Goal: Complete application form

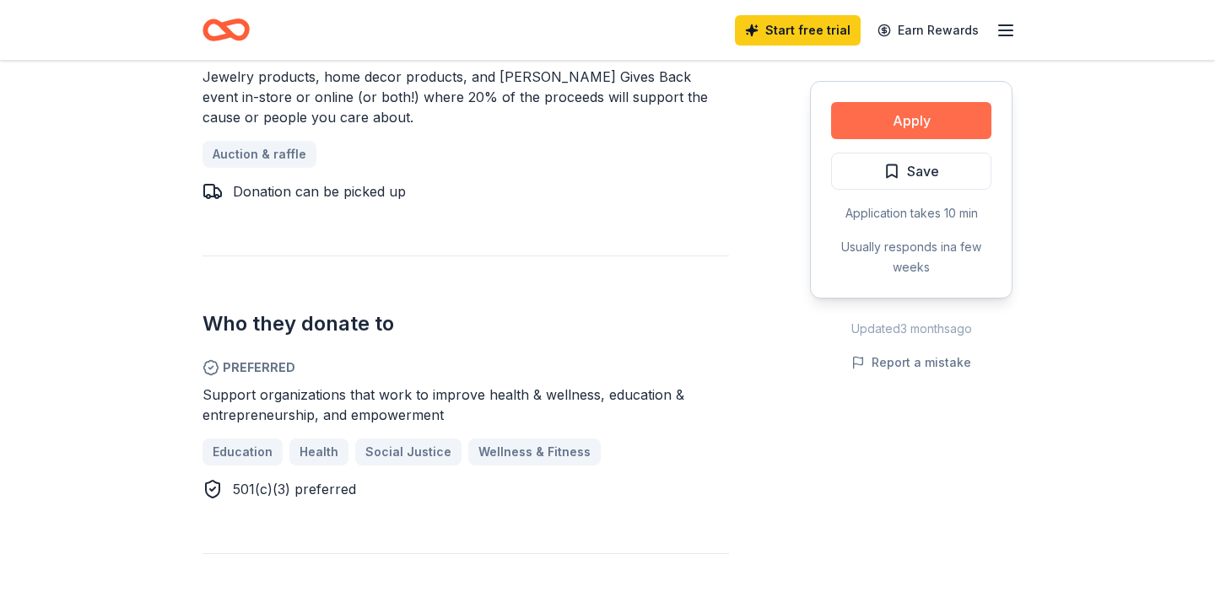
scroll to position [858, 0]
click at [916, 115] on button "Apply" at bounding box center [911, 120] width 160 height 37
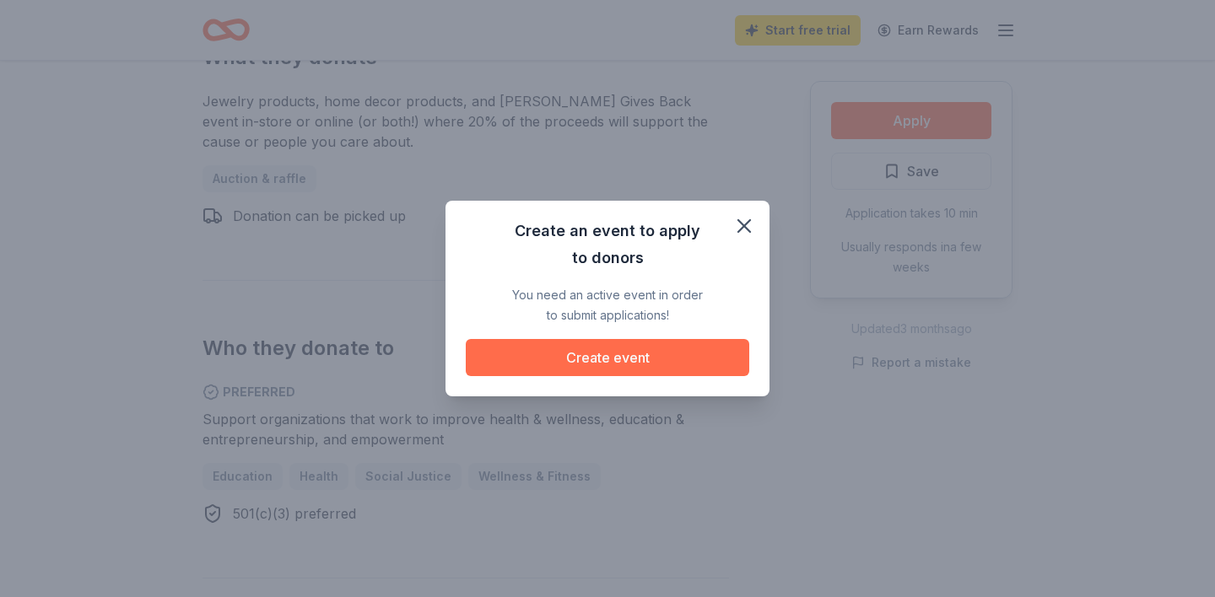
click at [592, 356] on button "Create event" at bounding box center [608, 357] width 284 height 37
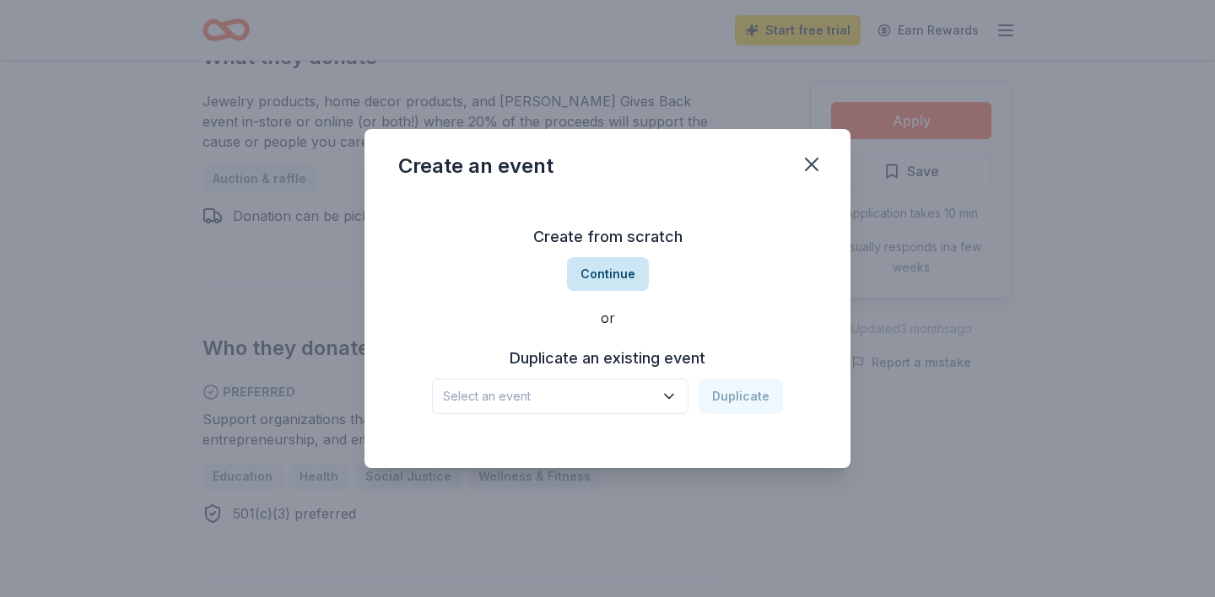
click at [612, 267] on button "Continue" at bounding box center [608, 274] width 82 height 34
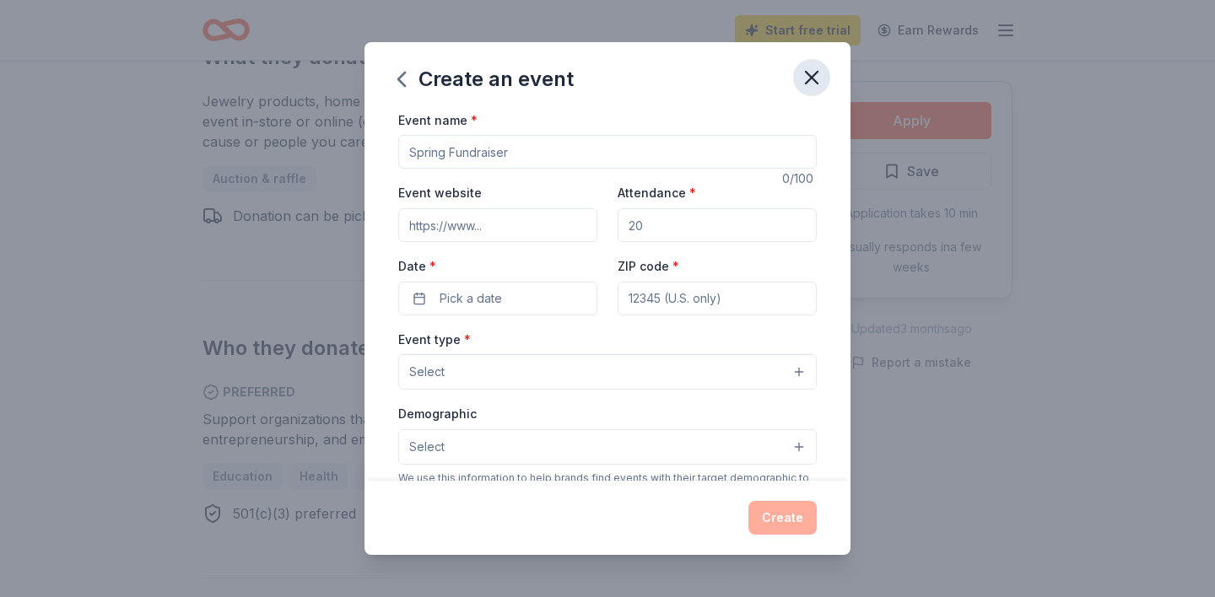
click at [816, 73] on icon "button" at bounding box center [812, 78] width 12 height 12
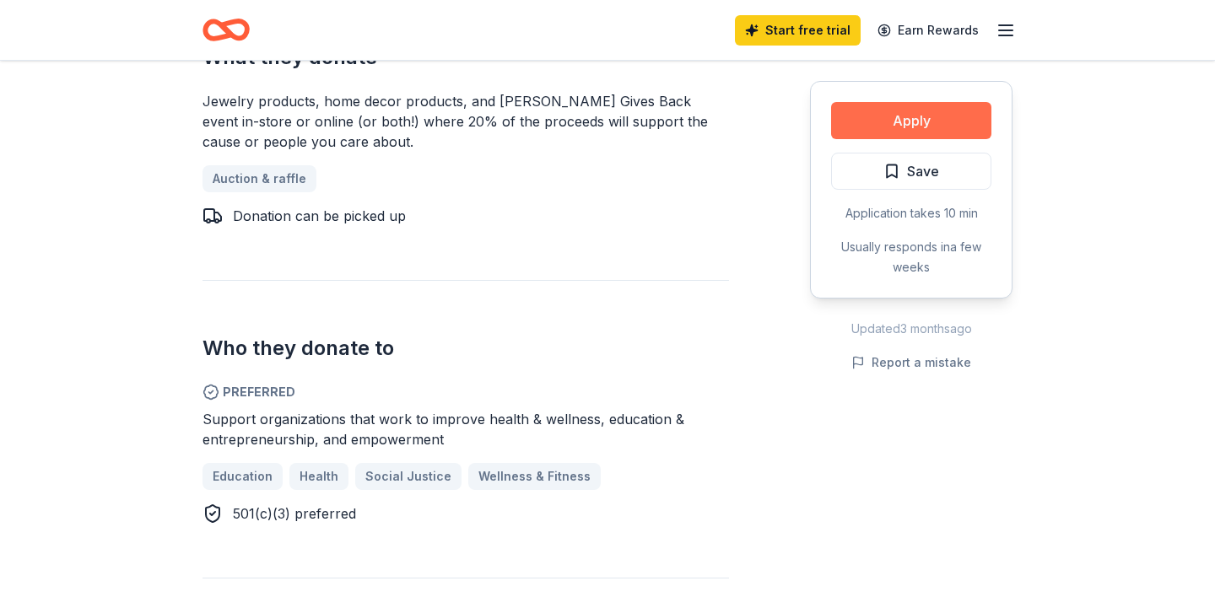
click at [915, 126] on button "Apply" at bounding box center [911, 120] width 160 height 37
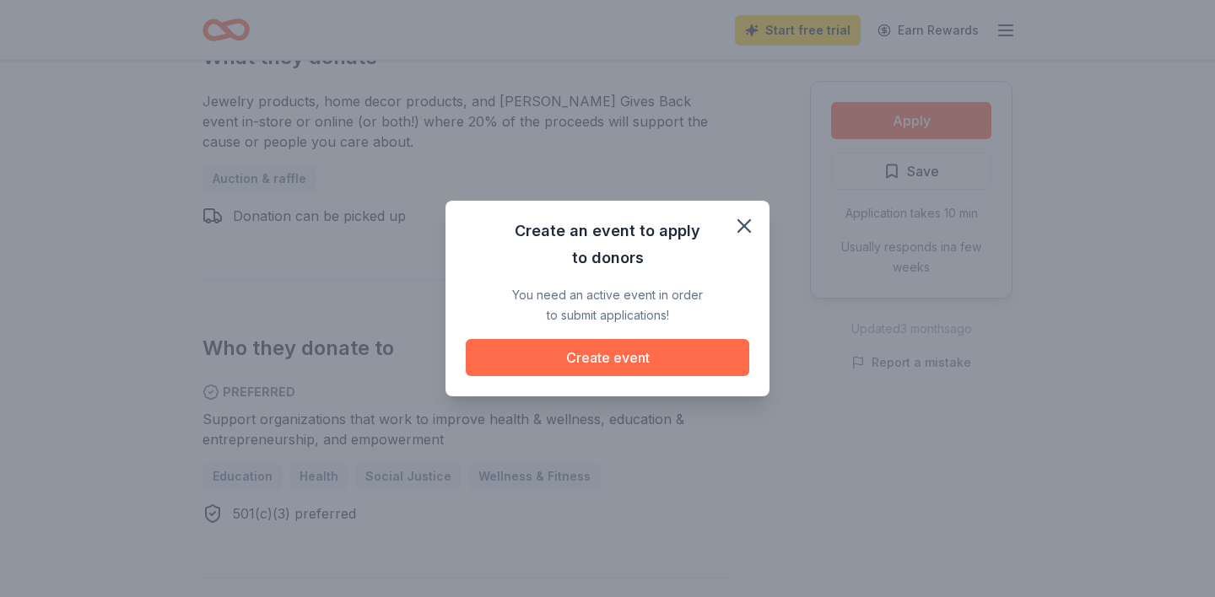
click at [649, 369] on button "Create event" at bounding box center [608, 357] width 284 height 37
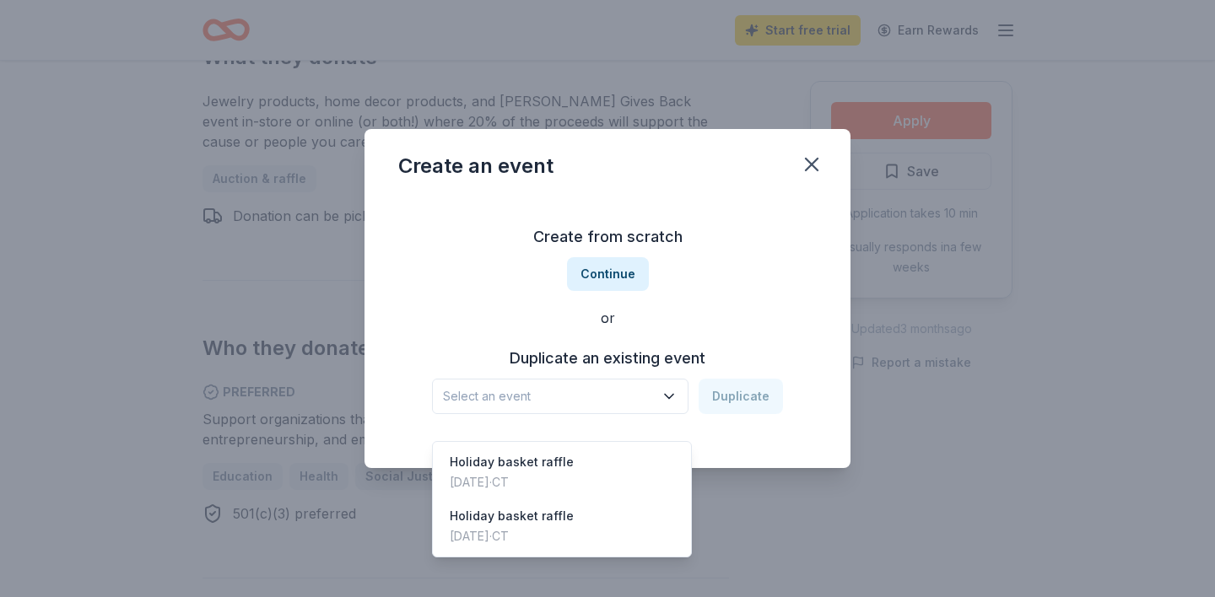
click at [674, 392] on icon "button" at bounding box center [669, 396] width 17 height 17
click at [513, 452] on div "Holiday basket raffle" at bounding box center [512, 462] width 124 height 20
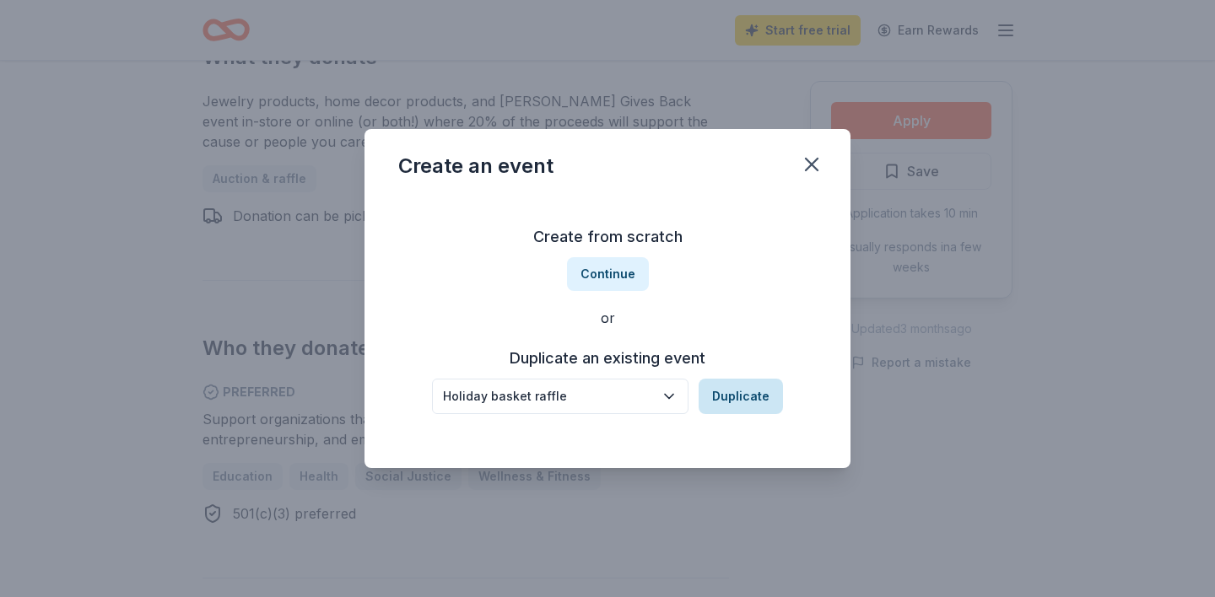
click at [749, 396] on button "Duplicate" at bounding box center [741, 396] width 84 height 35
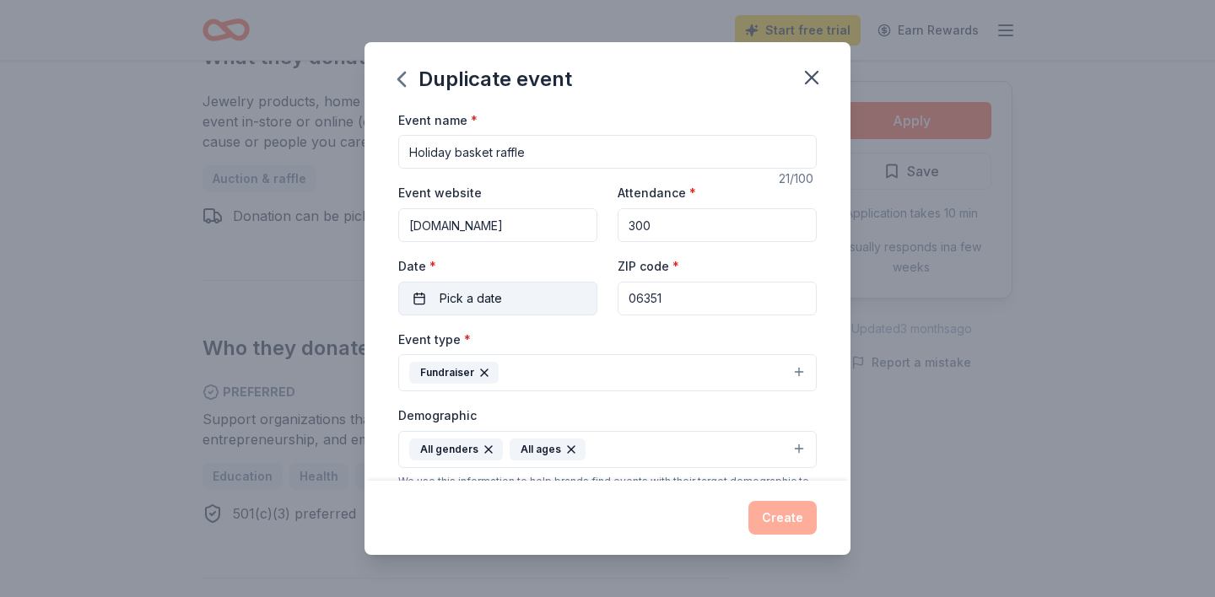
click at [423, 299] on button "Pick a date" at bounding box center [497, 299] width 199 height 34
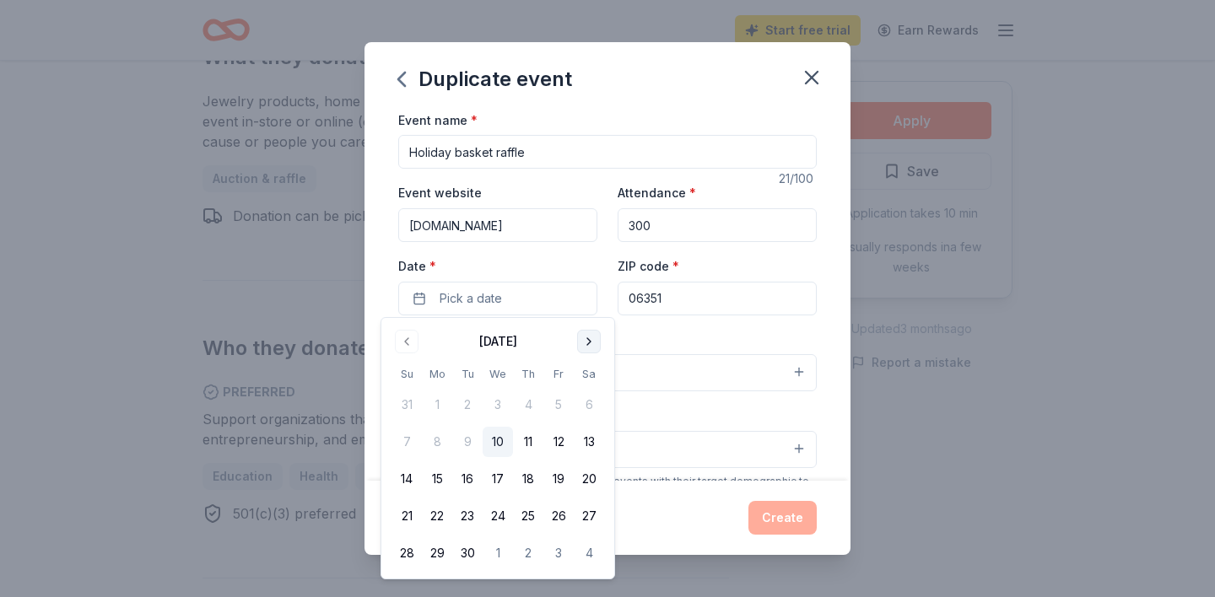
click at [589, 343] on button "Go to next month" at bounding box center [589, 342] width 24 height 24
click at [593, 403] on button "6" at bounding box center [589, 405] width 30 height 30
click at [811, 334] on div "Event type * Fundraiser" at bounding box center [607, 360] width 419 height 63
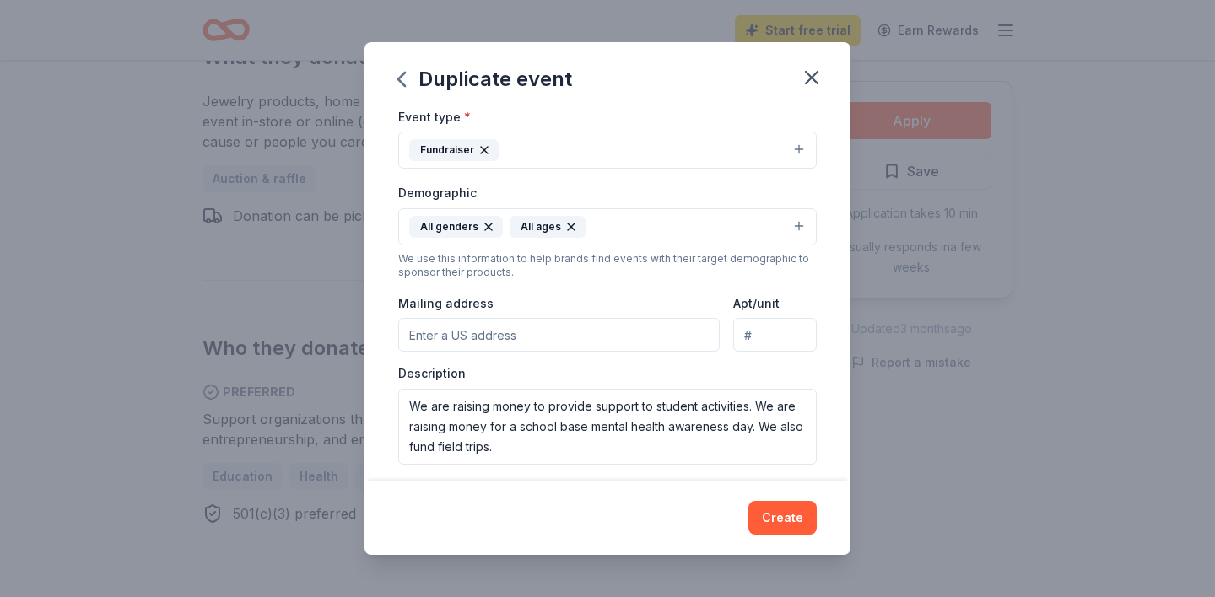
scroll to position [224, 0]
type input "[STREET_ADDRESS][PERSON_NAME][PERSON_NAME]"
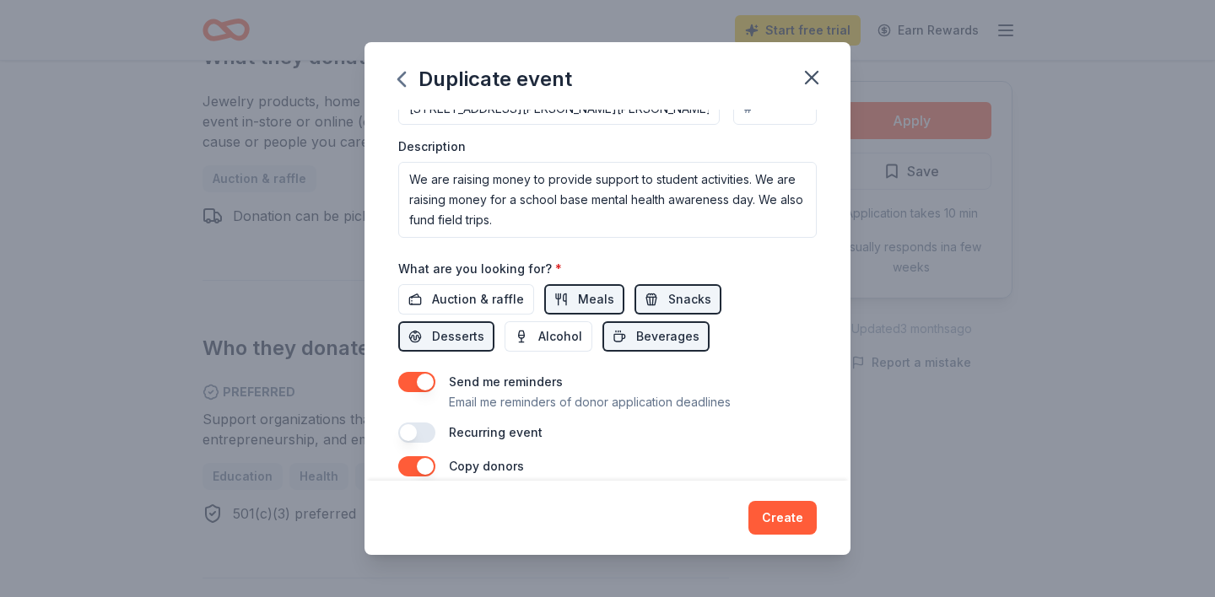
scroll to position [451, 0]
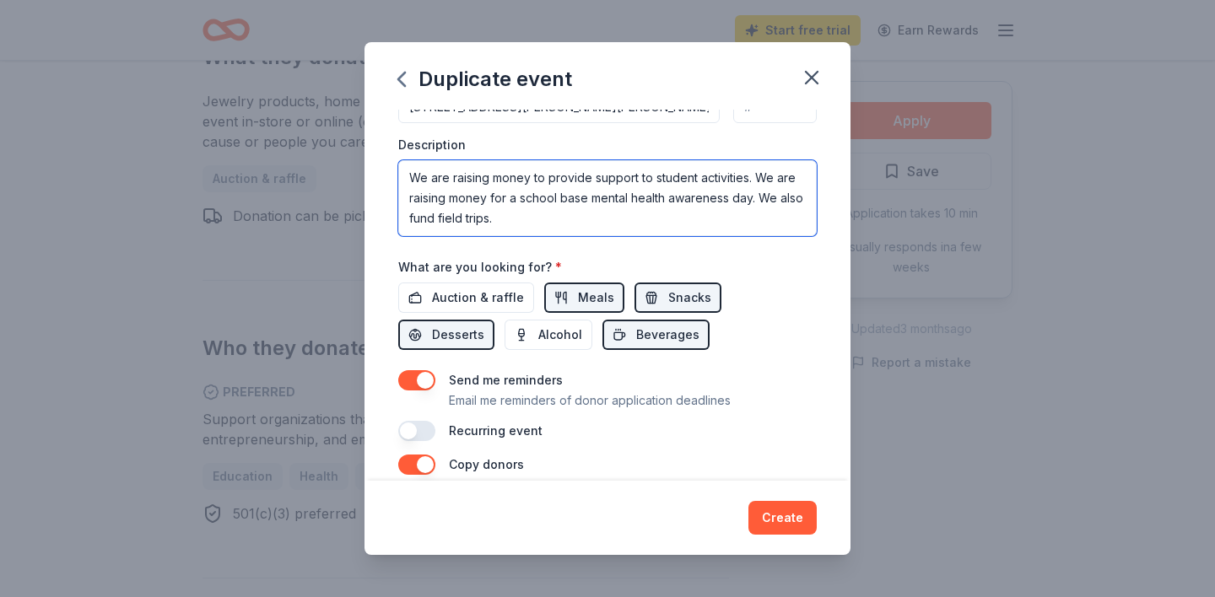
click at [506, 219] on textarea "We are raising money to provide support to student activities. We are raising m…" at bounding box center [607, 198] width 419 height 76
drag, startPoint x: 407, startPoint y: 176, endPoint x: 794, endPoint y: 227, distance: 390.7
click at [817, 252] on div "Event name * Holiday basket raffle 21 /100 Event website [DOMAIN_NAME] Attendan…" at bounding box center [608, 295] width 486 height 371
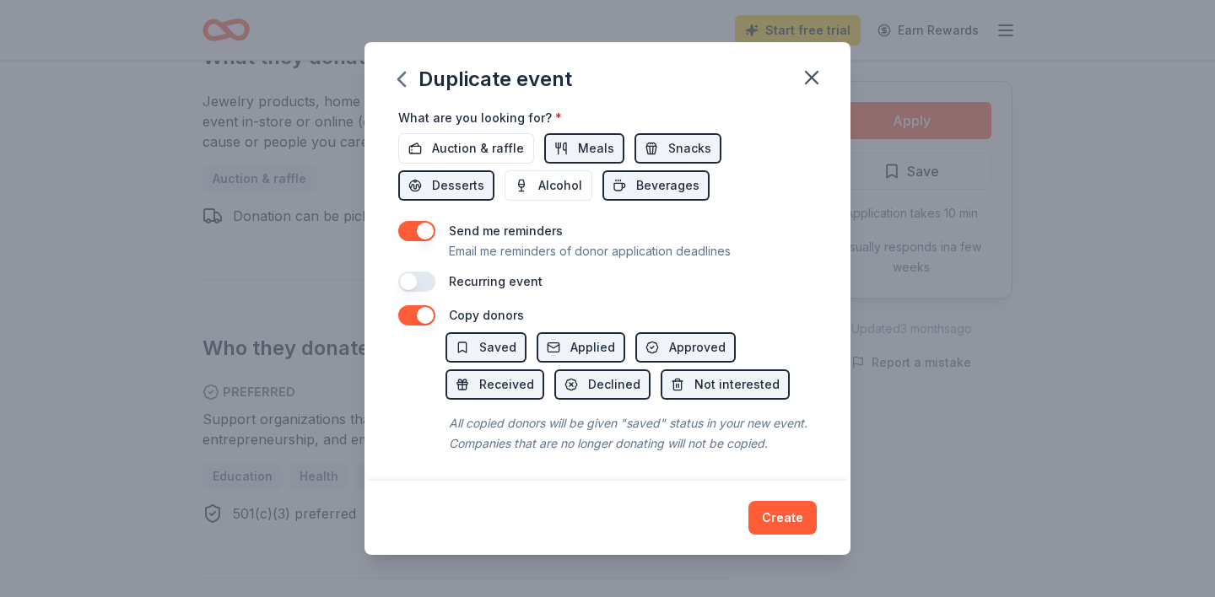
scroll to position [600, 0]
type textarea "We are raising money to provide support to student activities. We are raising m…"
click at [772, 519] on button "Create" at bounding box center [782, 518] width 68 height 34
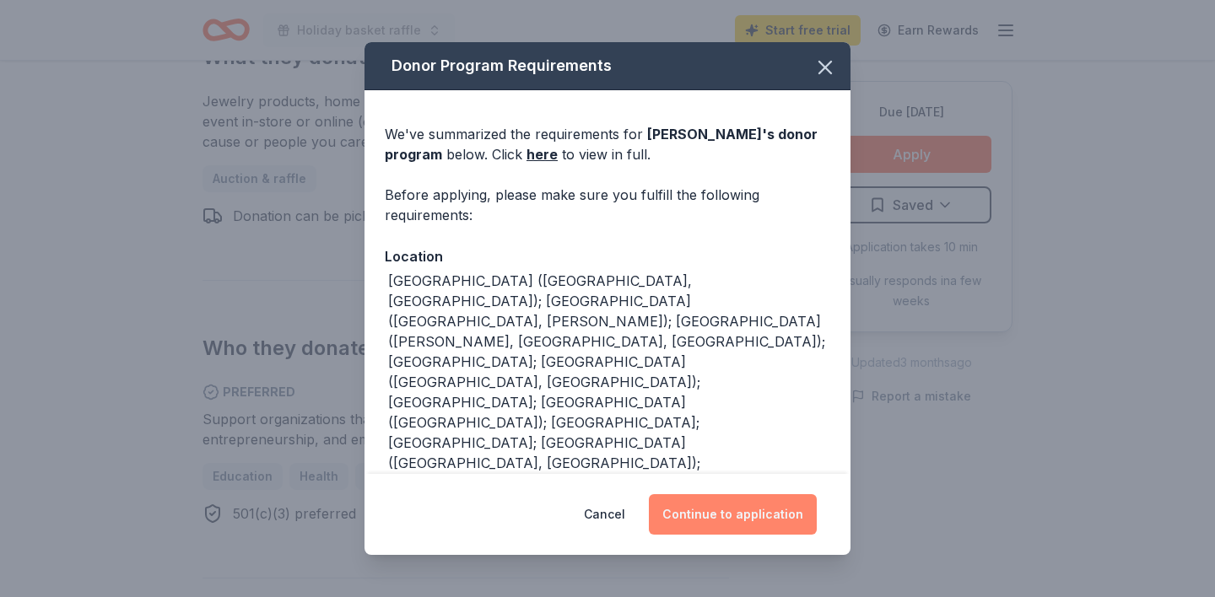
click at [712, 516] on button "Continue to application" at bounding box center [733, 514] width 168 height 41
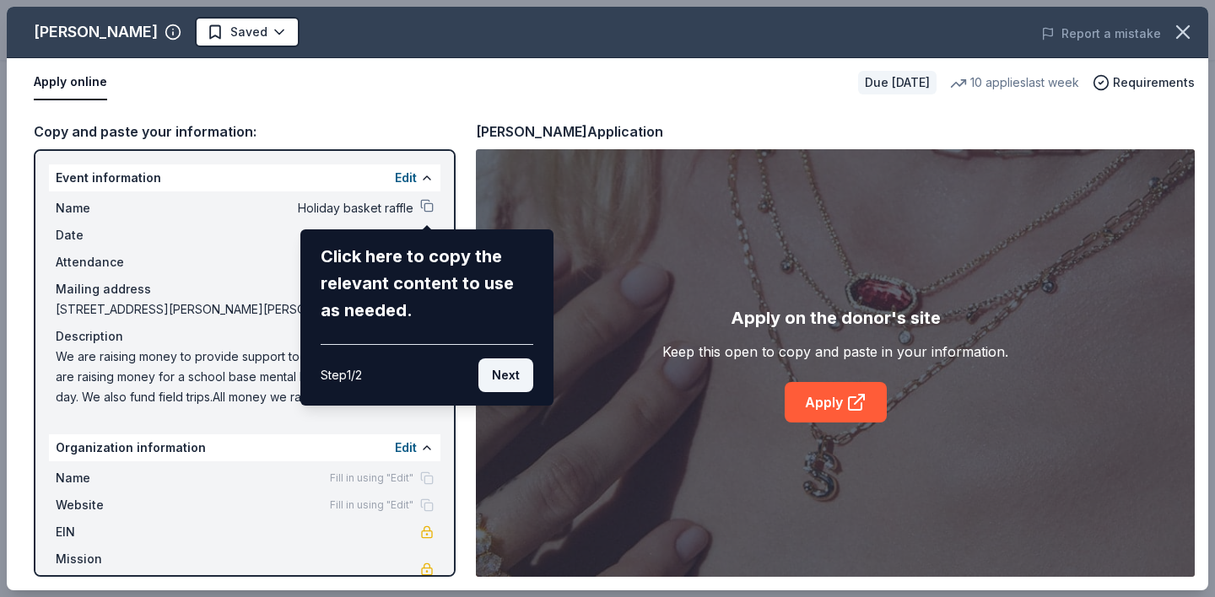
click at [502, 381] on button "Next" at bounding box center [505, 376] width 55 height 34
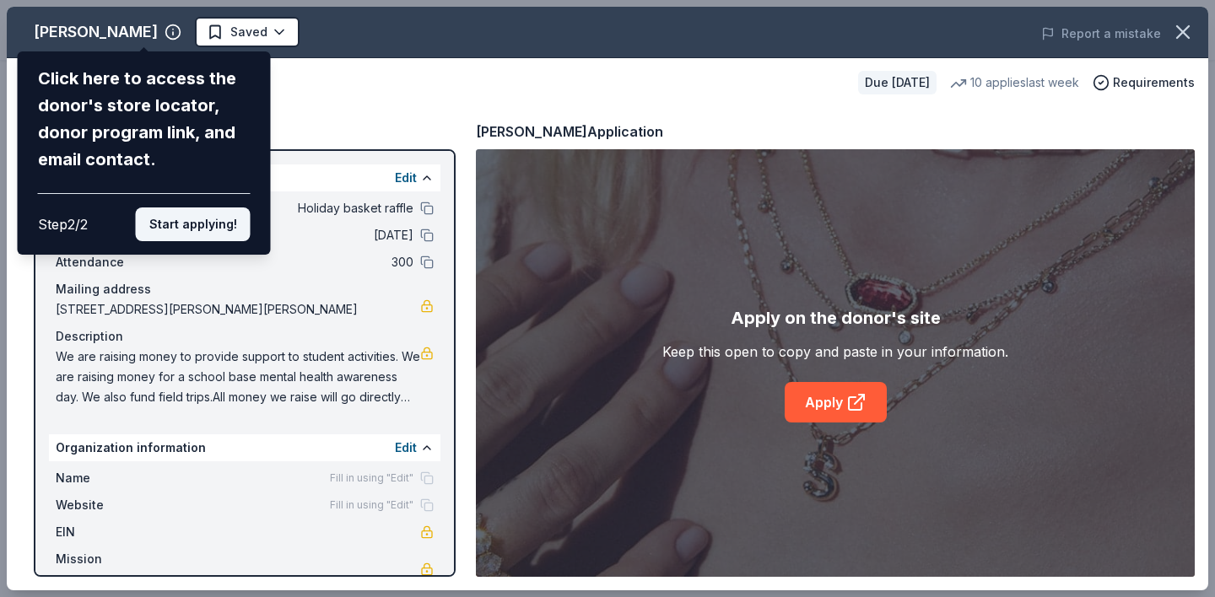
click at [211, 208] on button "Start applying!" at bounding box center [193, 225] width 115 height 34
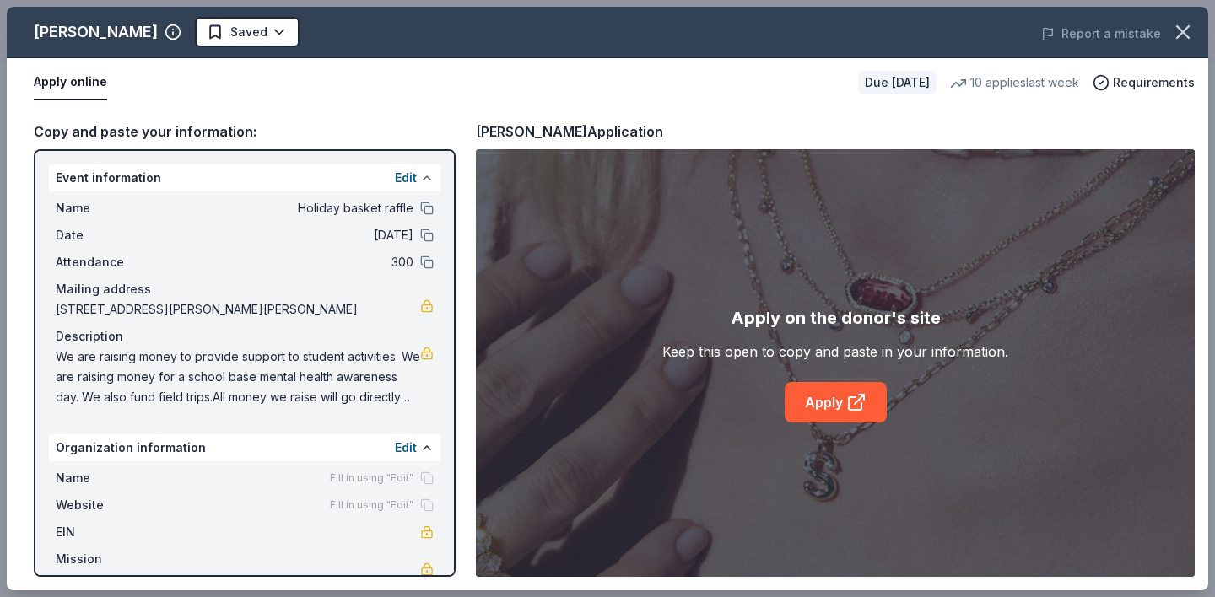
click at [420, 176] on button at bounding box center [427, 178] width 14 height 14
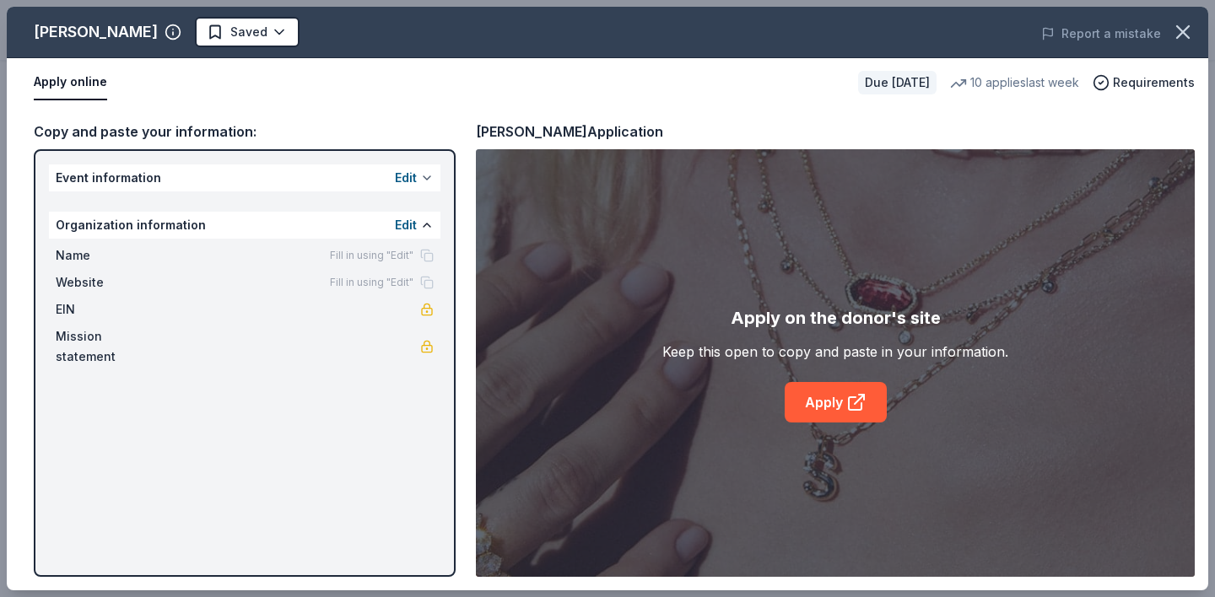
click at [420, 176] on button at bounding box center [427, 178] width 14 height 14
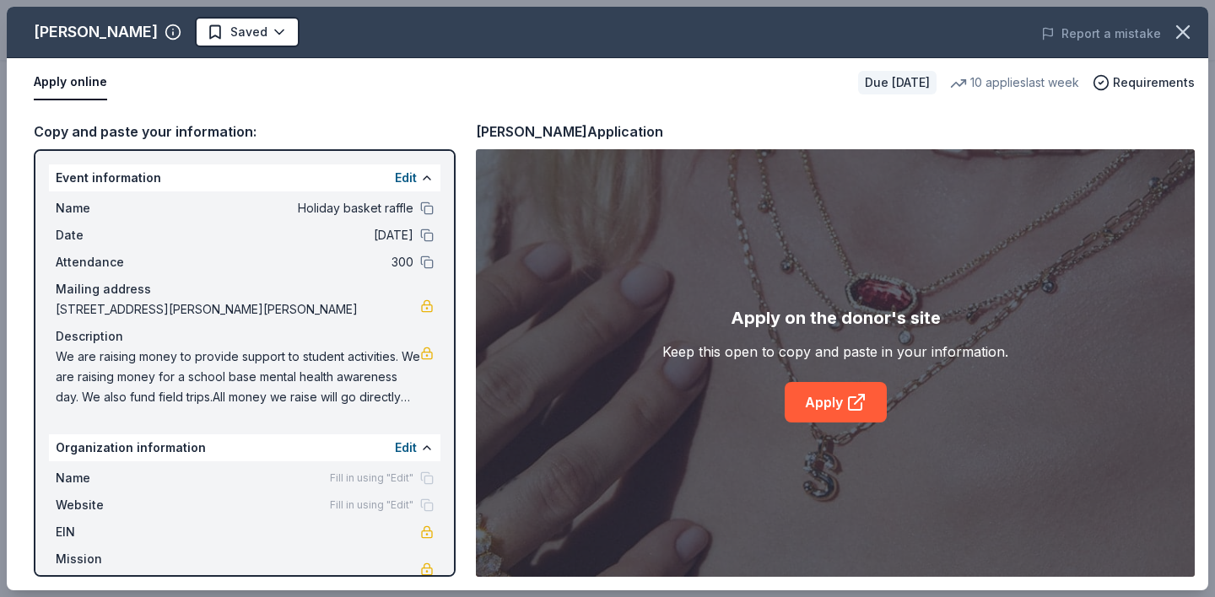
click at [418, 176] on div "Edit" at bounding box center [414, 178] width 39 height 20
click at [425, 174] on button at bounding box center [427, 178] width 14 height 14
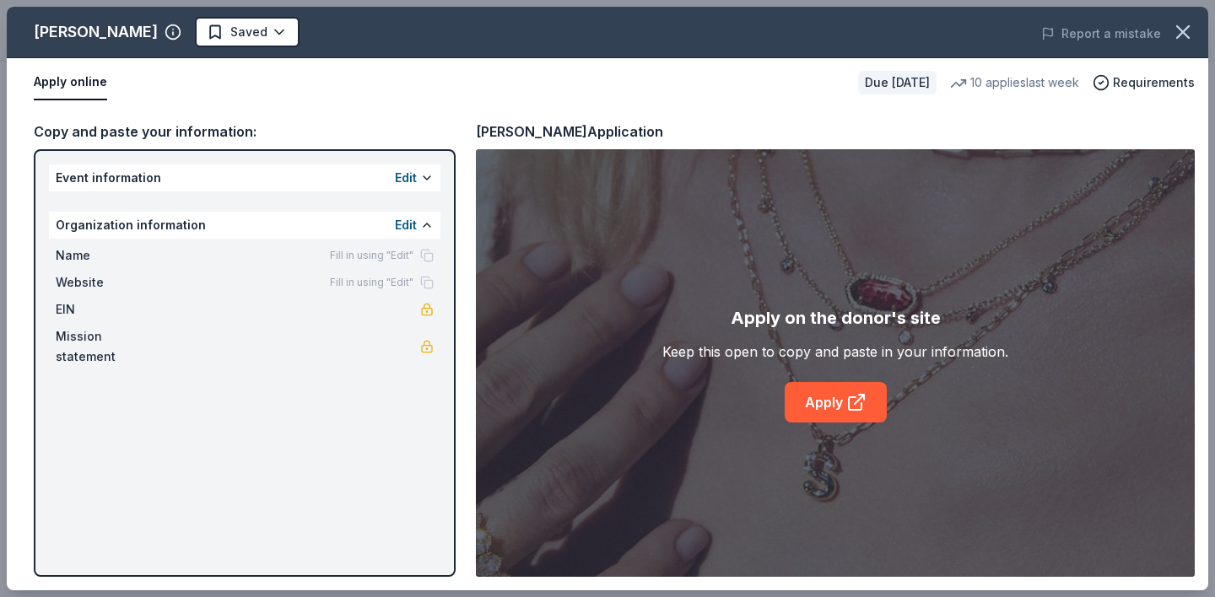
drag, startPoint x: 184, startPoint y: 228, endPoint x: 222, endPoint y: 222, distance: 38.4
click at [186, 227] on div "Organization information Edit" at bounding box center [245, 225] width 392 height 27
click at [426, 222] on button at bounding box center [427, 226] width 14 height 14
click at [85, 254] on span "Name" at bounding box center [112, 256] width 113 height 20
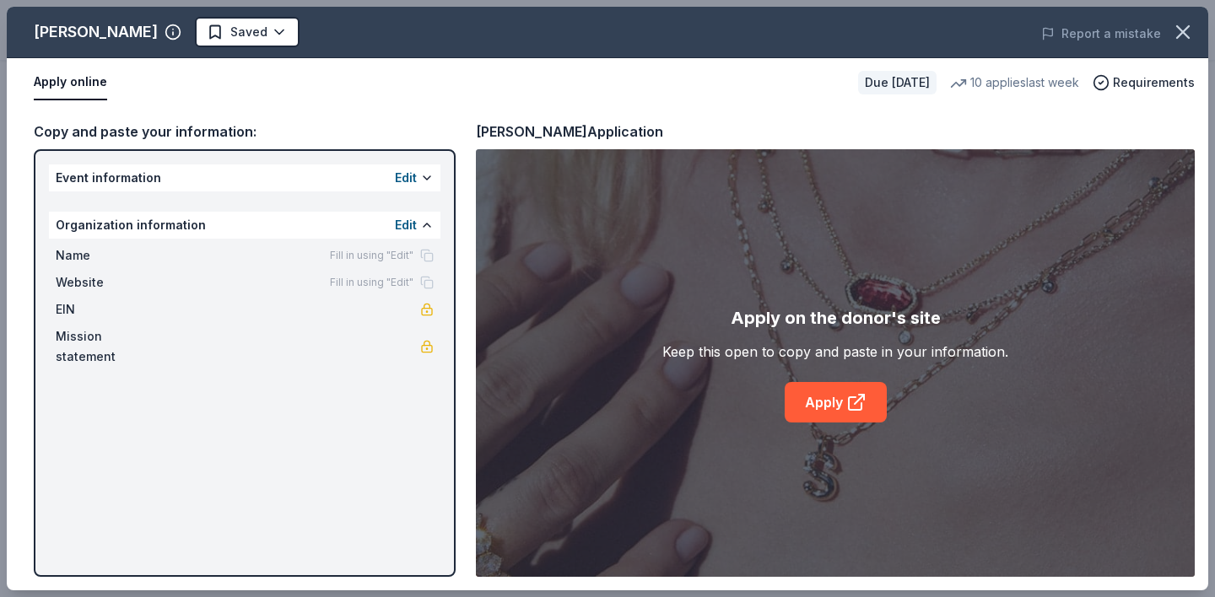
click at [343, 253] on span "Fill in using "Edit"" at bounding box center [372, 256] width 84 height 14
click at [430, 252] on div "Fill in using "Edit"" at bounding box center [382, 256] width 104 height 14
click at [427, 173] on button at bounding box center [427, 178] width 14 height 14
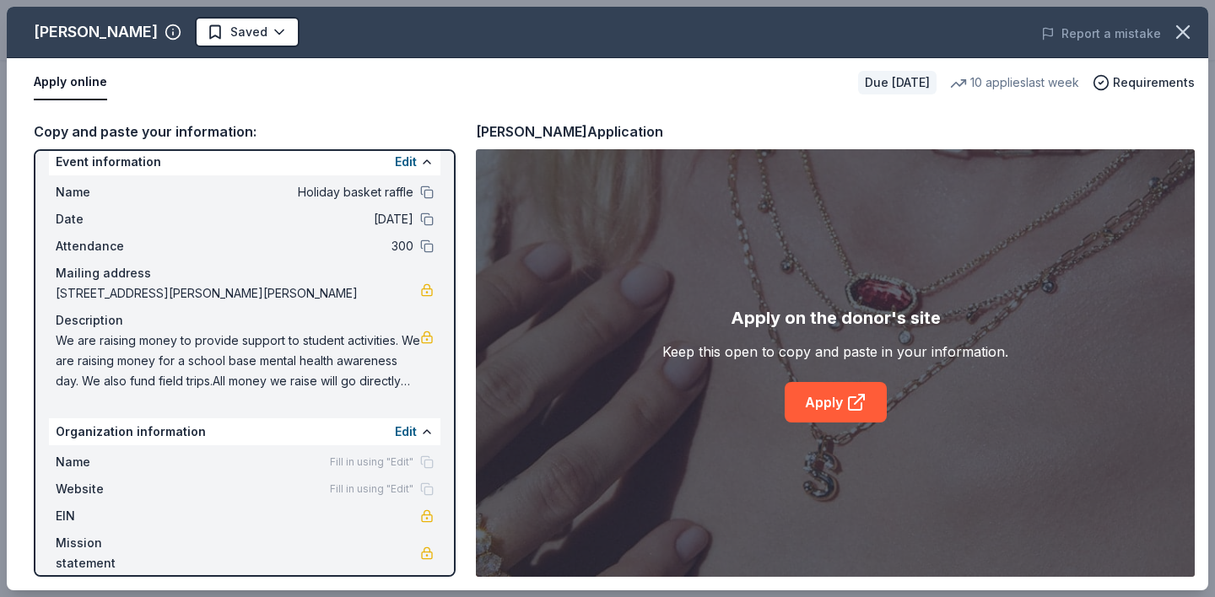
scroll to position [14, 0]
click at [424, 434] on button at bounding box center [427, 434] width 14 height 14
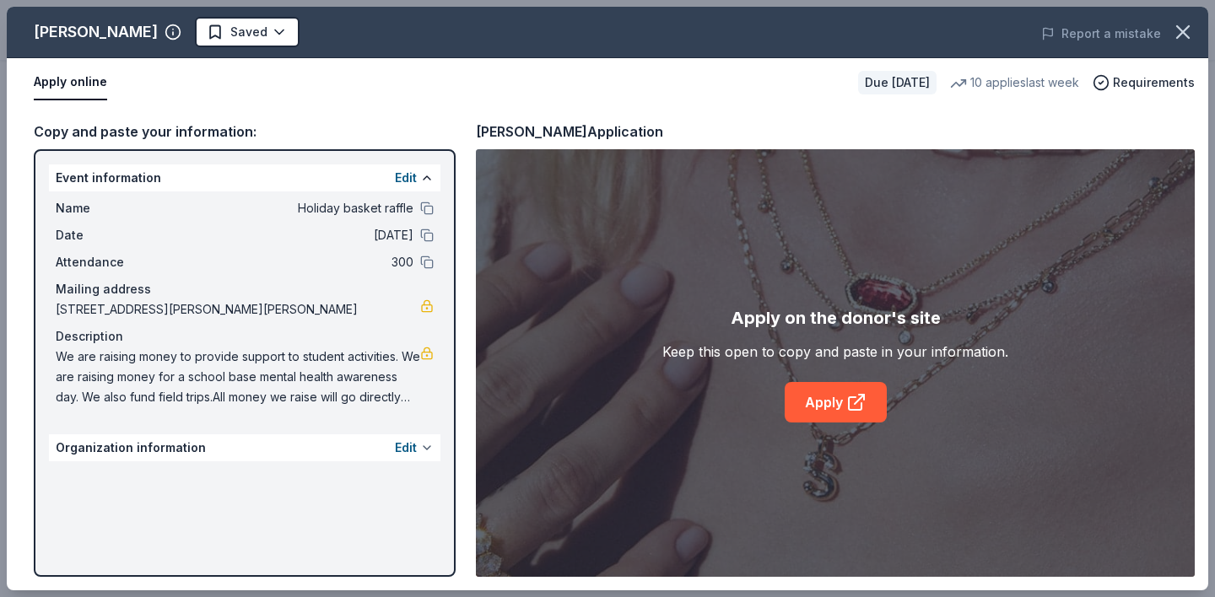
click at [424, 434] on div "Event information Edit Name Holiday basket raffle Date [DATE] Attendance 300 Ma…" at bounding box center [245, 363] width 422 height 428
click at [418, 445] on div "Edit" at bounding box center [414, 448] width 39 height 20
click at [416, 452] on button "Edit" at bounding box center [406, 448] width 22 height 20
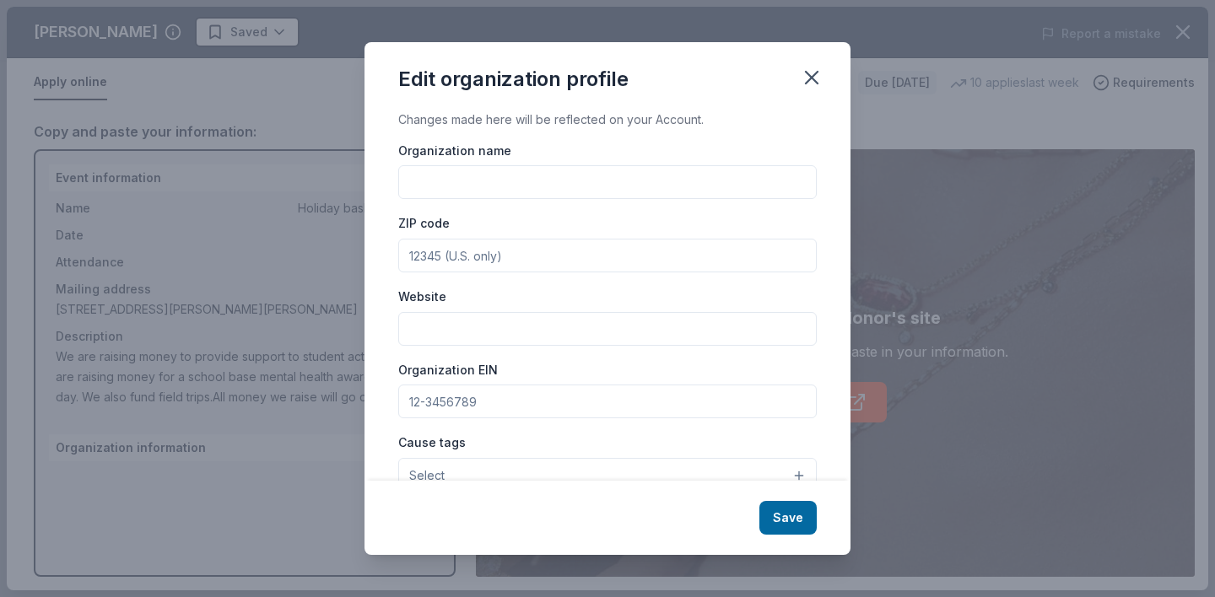
click at [486, 186] on input "Organization name" at bounding box center [607, 182] width 419 height 34
type input "[PERSON_NAME] High School PTO"
click at [440, 257] on input "ZIP code" at bounding box center [607, 256] width 419 height 34
type input "06351"
click at [425, 324] on input "Website" at bounding box center [607, 329] width 419 height 34
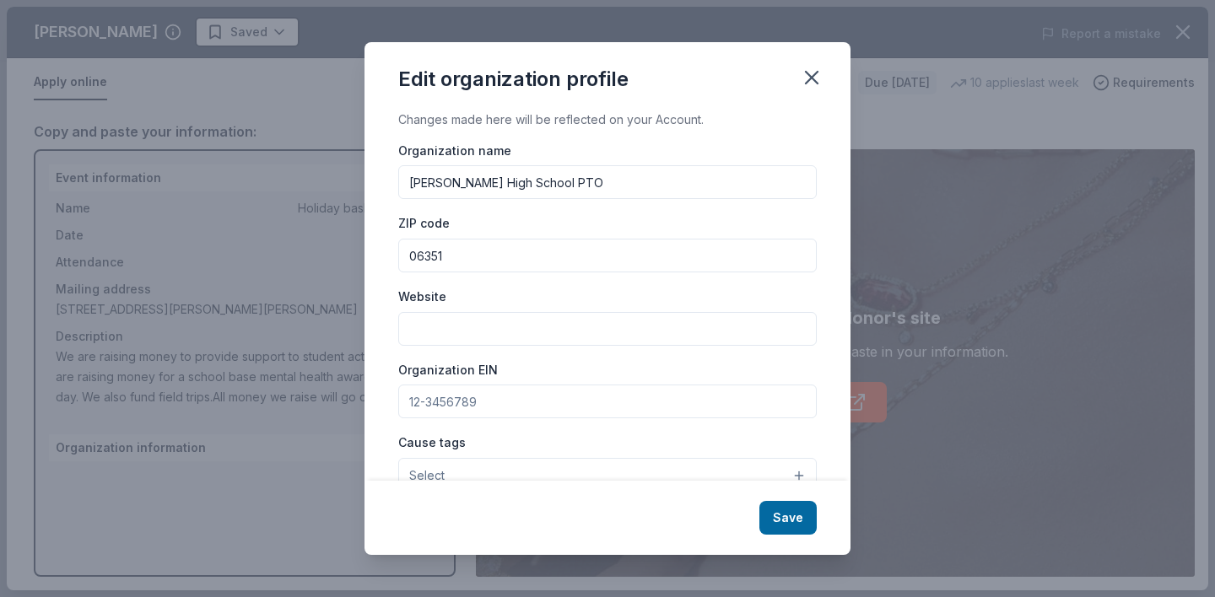
paste input "[URL][DOMAIN_NAME]"
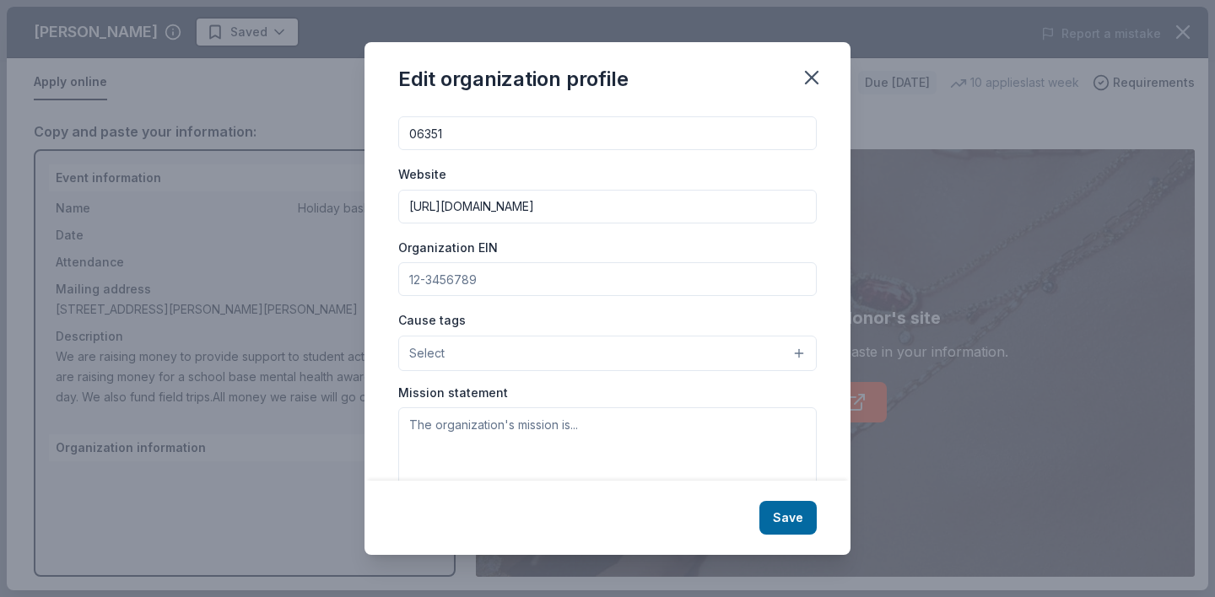
scroll to position [124, 0]
type input "[URL][DOMAIN_NAME]"
click at [609, 342] on button "Select" at bounding box center [607, 351] width 419 height 35
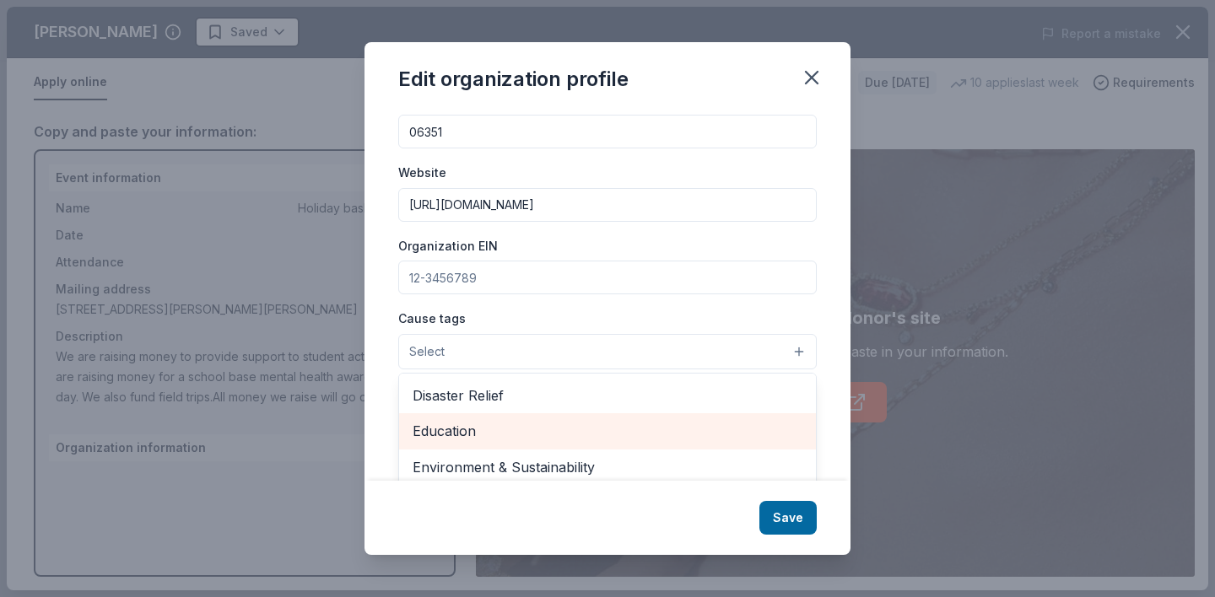
click at [468, 428] on span "Education" at bounding box center [608, 431] width 390 height 22
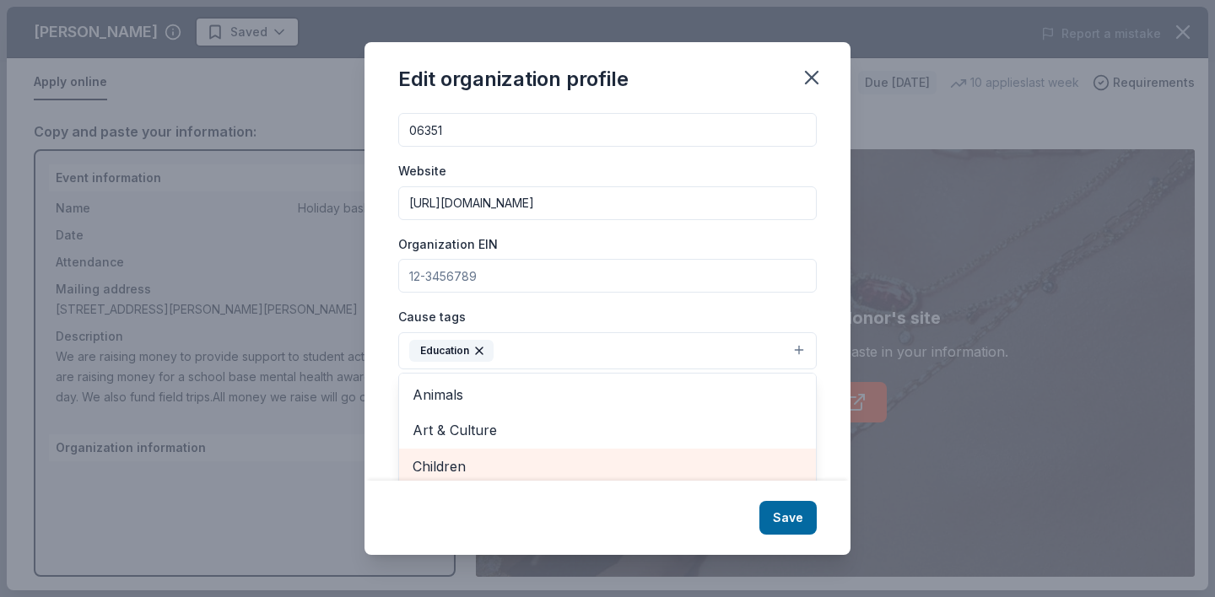
scroll to position [0, 0]
click at [454, 460] on span "Children" at bounding box center [608, 467] width 390 height 22
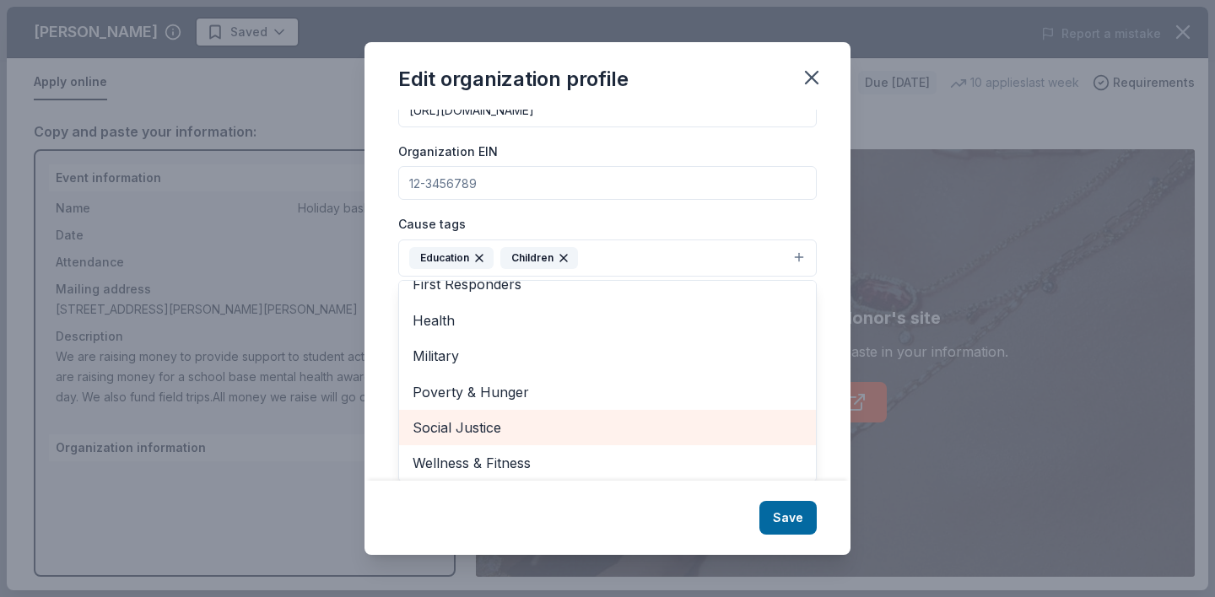
scroll to position [218, 0]
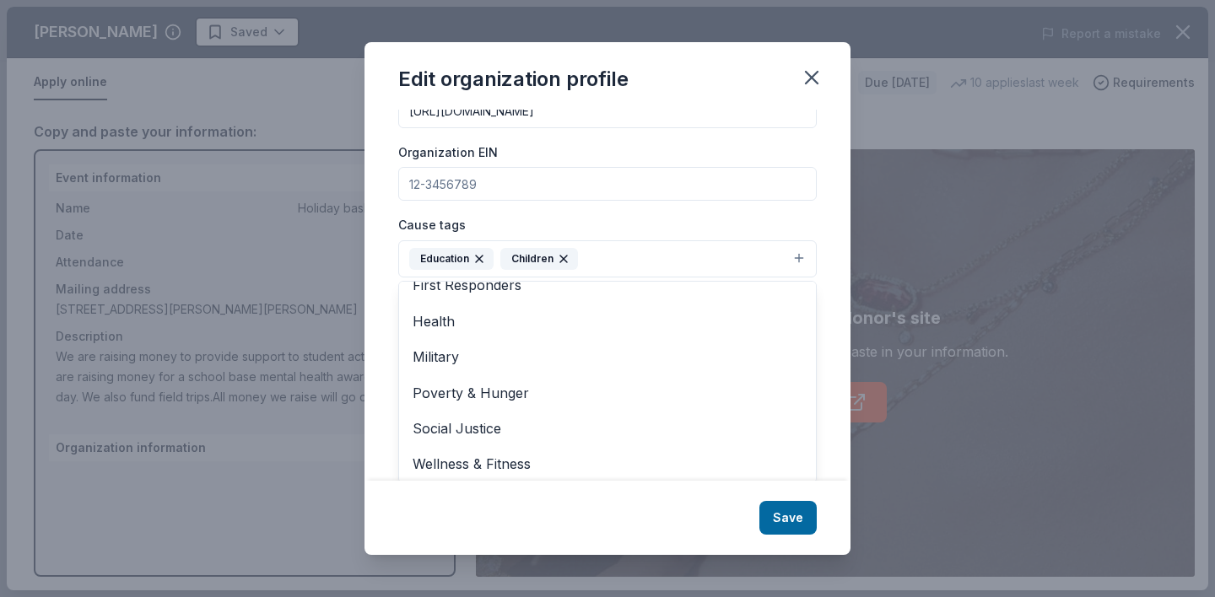
click at [708, 525] on div "Edit organization profile Changes made here will be reflected on your Account. …" at bounding box center [608, 298] width 486 height 513
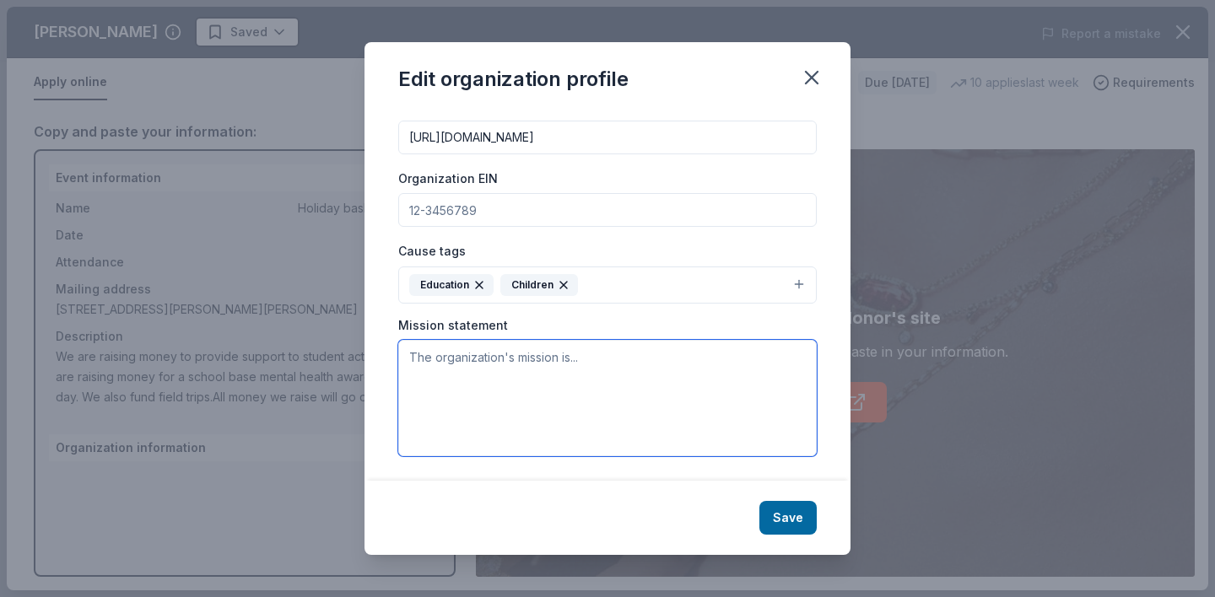
paste textarea "OUR MISSION - Enhance & support the educational experience at [GEOGRAPHIC_DATA]…"
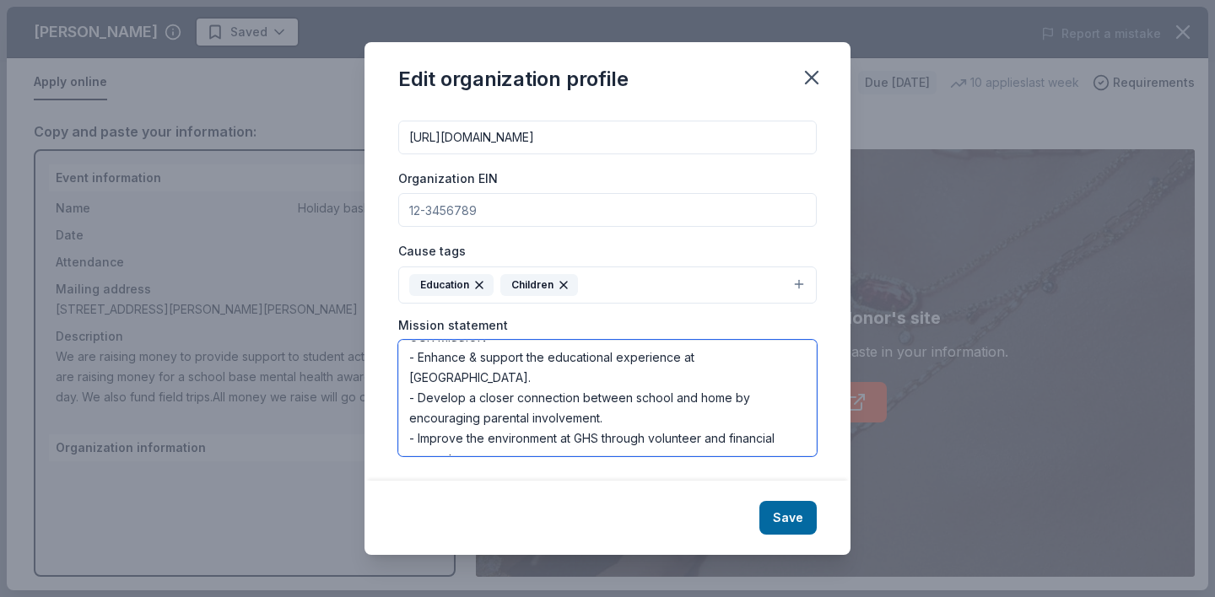
type textarea "OUR MISSION - Enhance & support the educational experience at [GEOGRAPHIC_DATA]…"
drag, startPoint x: 488, startPoint y: 208, endPoint x: 614, endPoint y: 186, distance: 128.5
click at [485, 211] on input "Organization EIN" at bounding box center [607, 210] width 419 height 34
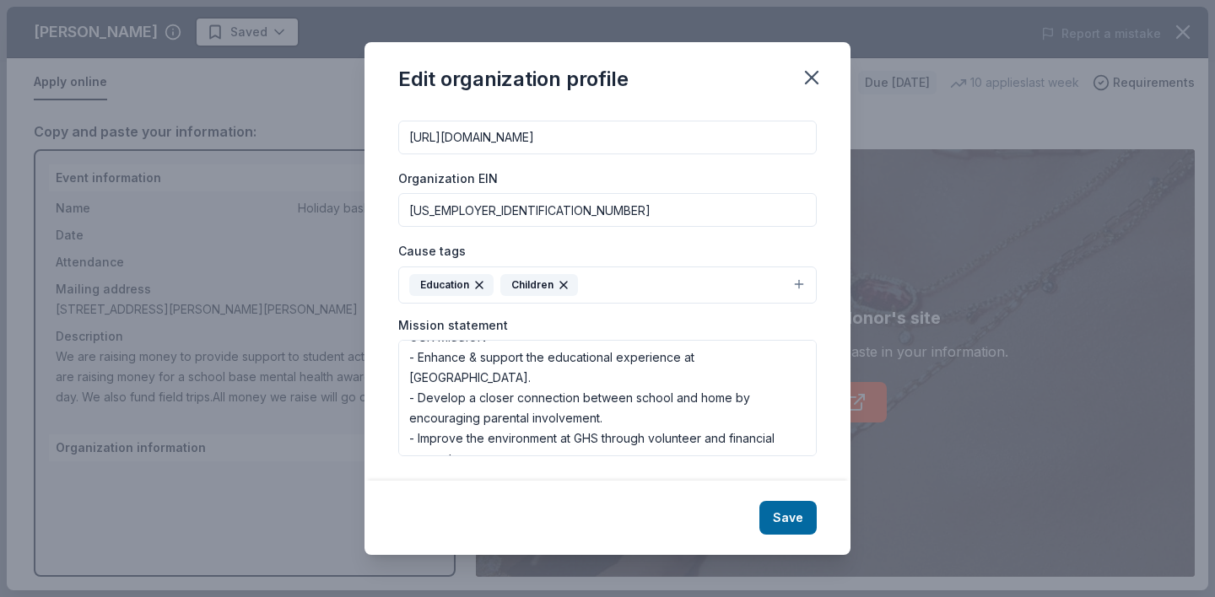
type input "[US_EMPLOYER_IDENTIFICATION_NUMBER]"
click at [793, 228] on div "Organization name [PERSON_NAME][GEOGRAPHIC_DATA] PTO ZIP code 06351 Website [UR…" at bounding box center [607, 203] width 419 height 509
click at [786, 521] on button "Save" at bounding box center [787, 518] width 57 height 34
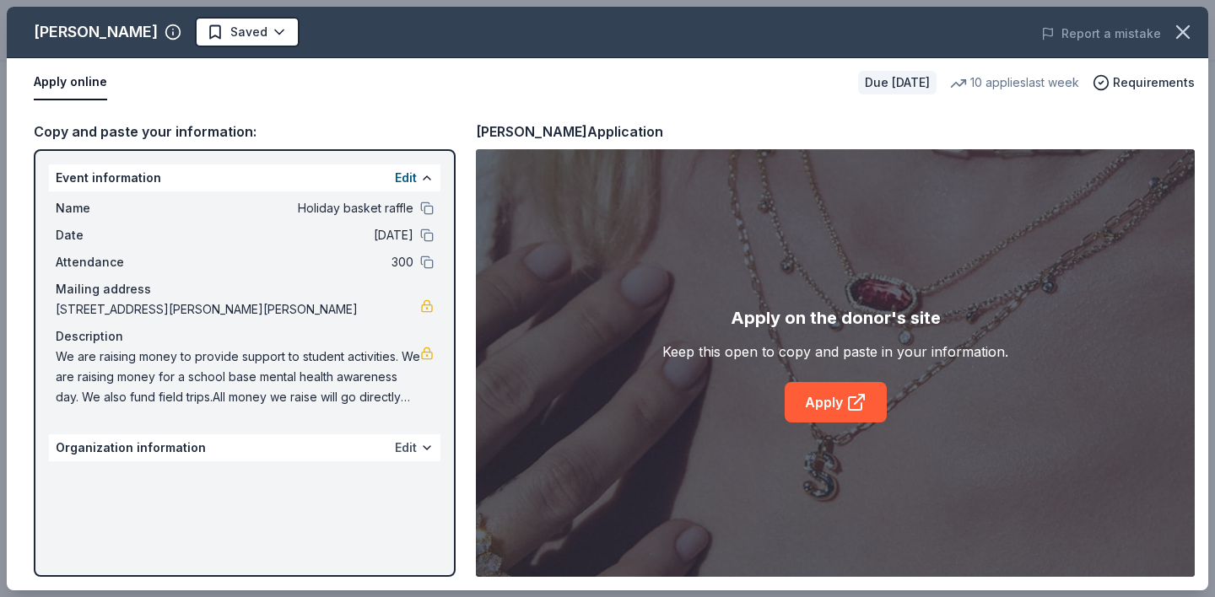
click at [410, 448] on button "Edit" at bounding box center [406, 448] width 22 height 20
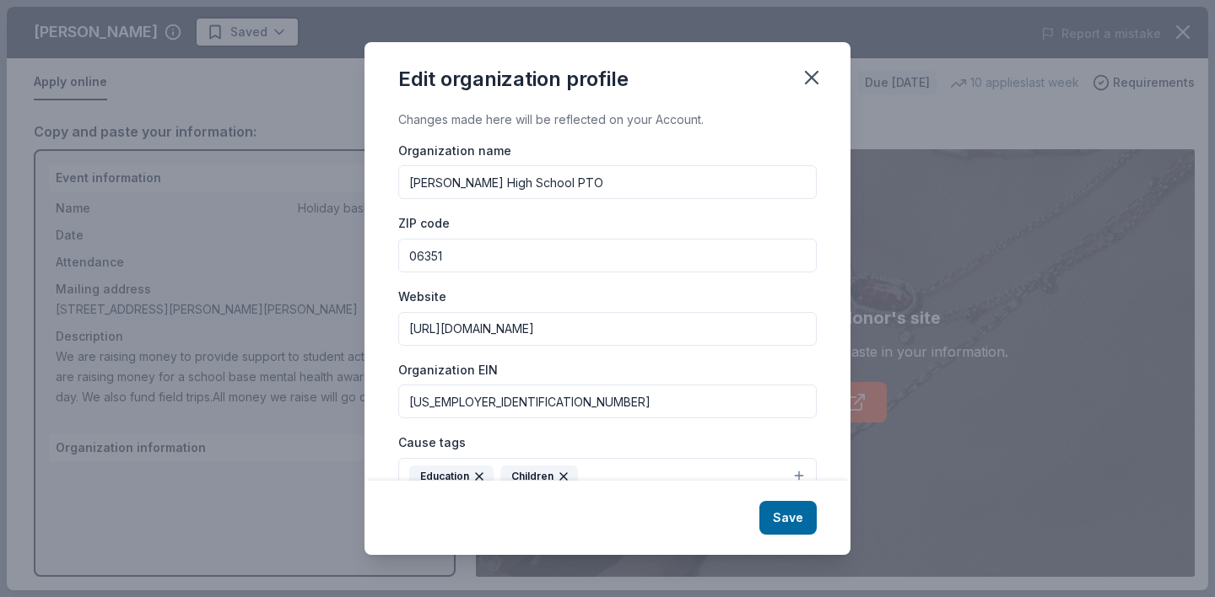
click at [832, 520] on div "Save" at bounding box center [608, 518] width 486 height 74
click at [790, 521] on button "Save" at bounding box center [787, 518] width 57 height 34
click at [817, 72] on icon "button" at bounding box center [812, 78] width 12 height 12
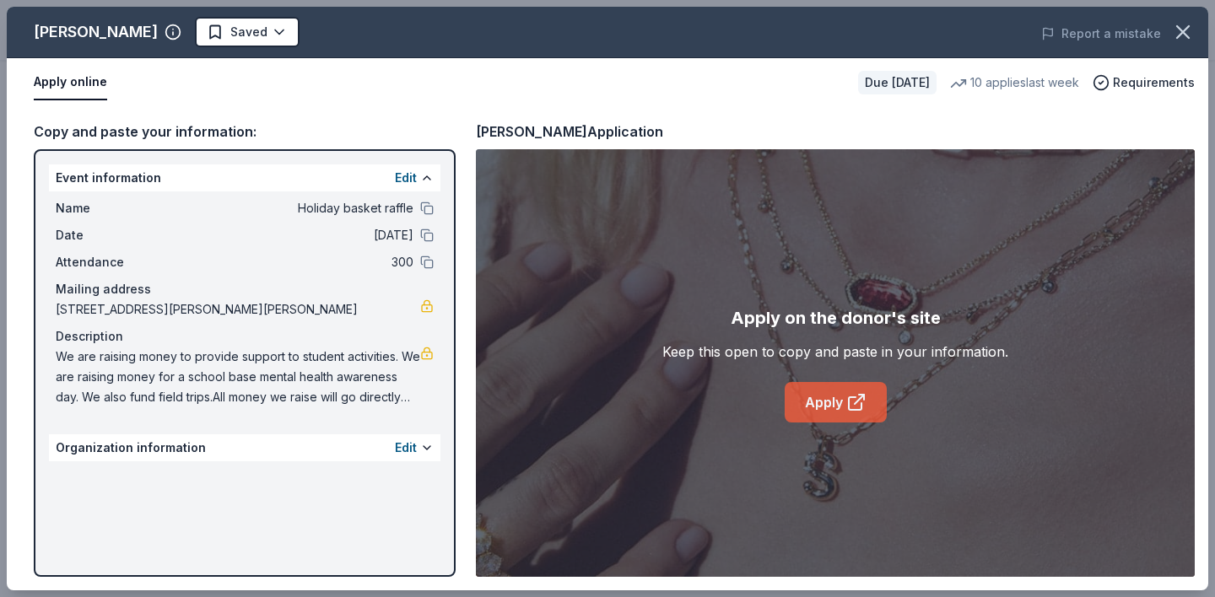
click at [846, 406] on icon at bounding box center [856, 402] width 20 height 20
drag, startPoint x: 386, startPoint y: 77, endPoint x: 492, endPoint y: 24, distance: 117.7
click at [483, 73] on div "Apply online" at bounding box center [439, 82] width 811 height 35
drag, startPoint x: 494, startPoint y: 22, endPoint x: 641, endPoint y: 1, distance: 148.3
click at [635, 6] on div "[PERSON_NAME] Saved Report a mistake Apply online Due [DATE] 10 applies last we…" at bounding box center [607, 298] width 1215 height 597
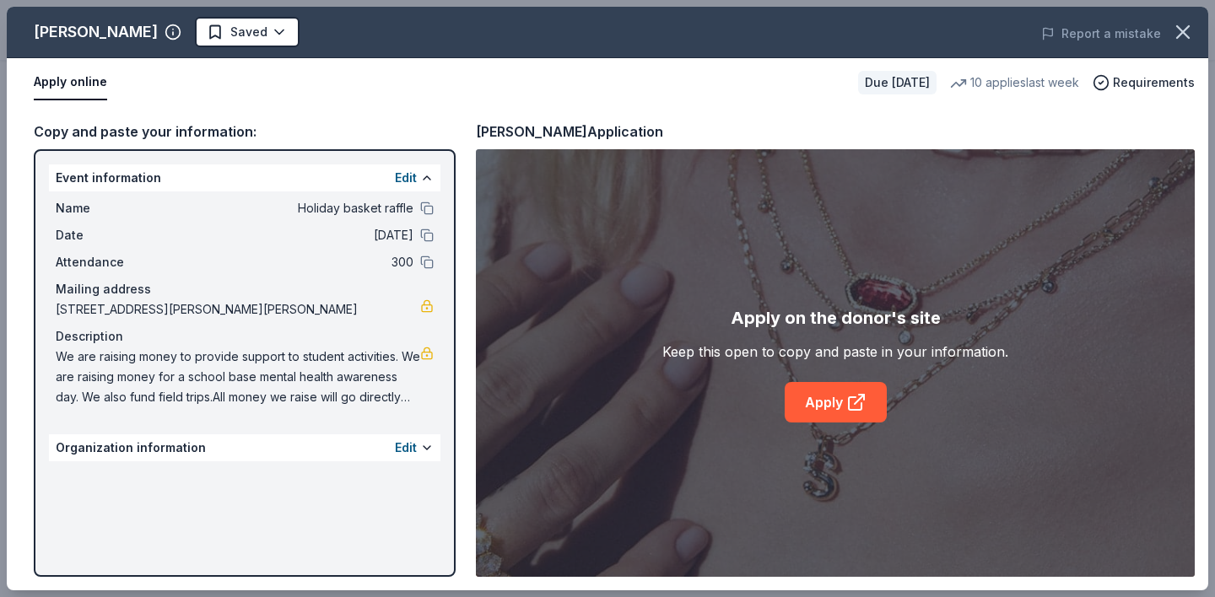
click at [64, 80] on button "Apply online" at bounding box center [70, 82] width 73 height 35
